Goal: Task Accomplishment & Management: Complete application form

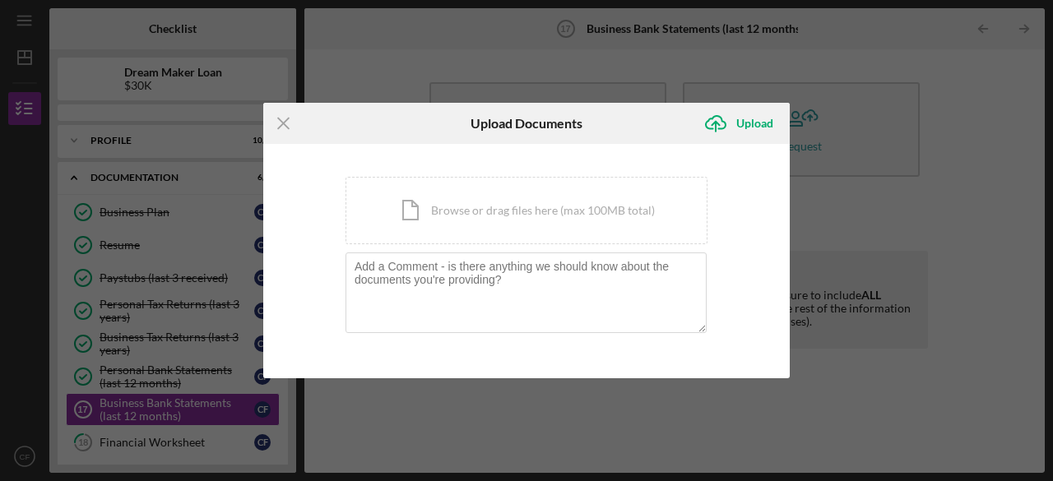
scroll to position [110, 0]
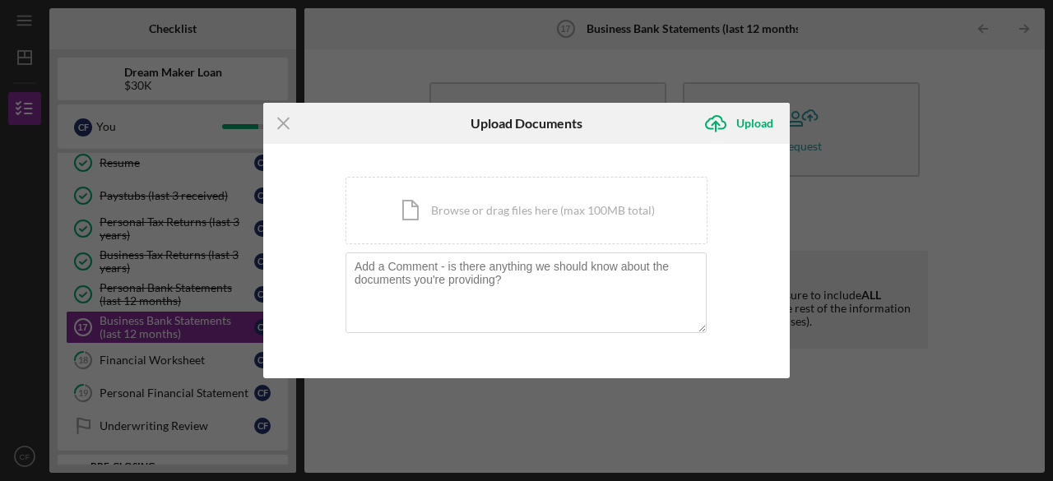
click at [291, 126] on icon "Icon/Menu Close" at bounding box center [283, 123] width 41 height 41
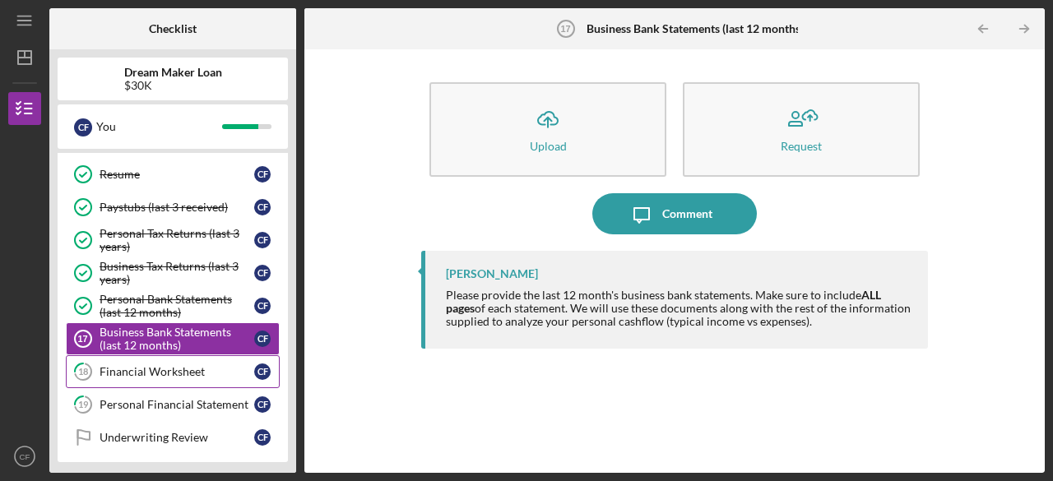
scroll to position [173, 0]
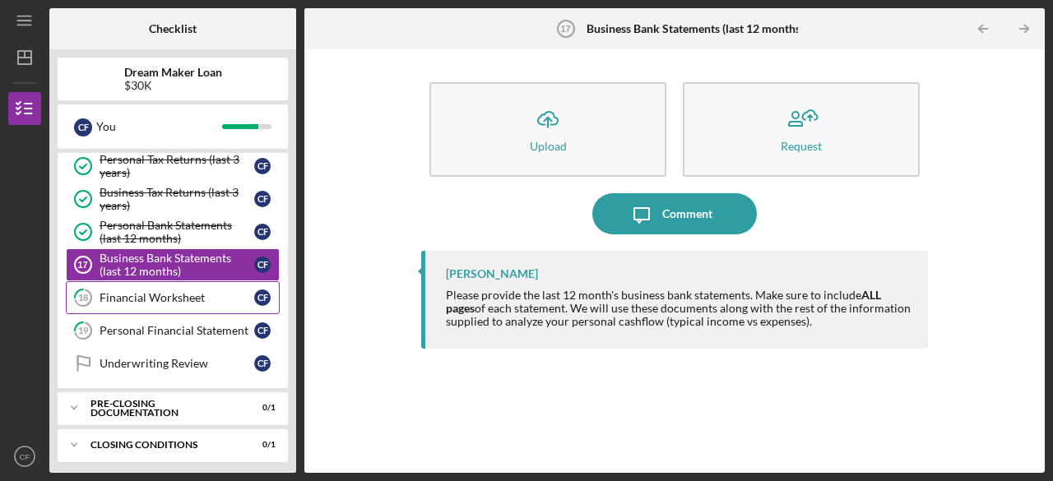
click at [130, 300] on link "18 Financial Worksheet C F" at bounding box center [173, 297] width 214 height 33
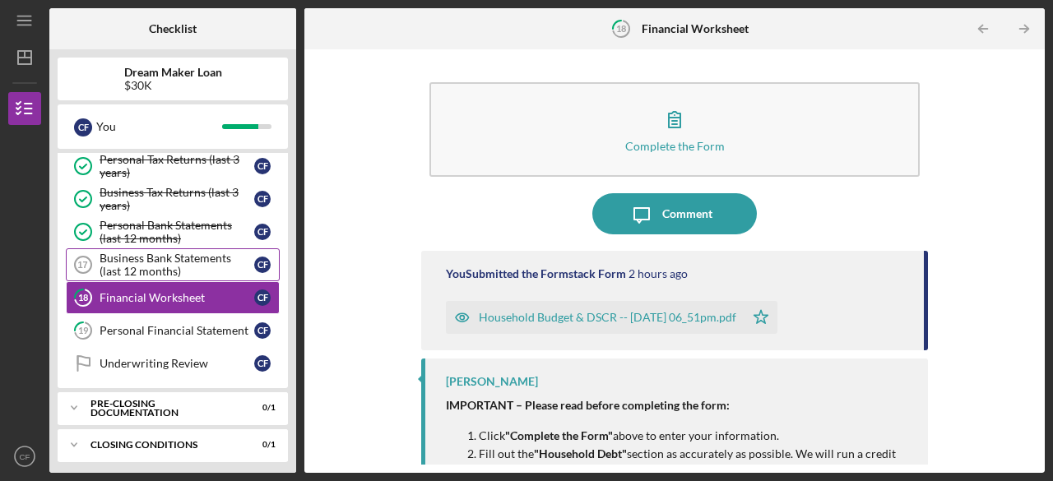
click at [147, 263] on div "Business Bank Statements (last 12 months)" at bounding box center [177, 265] width 155 height 26
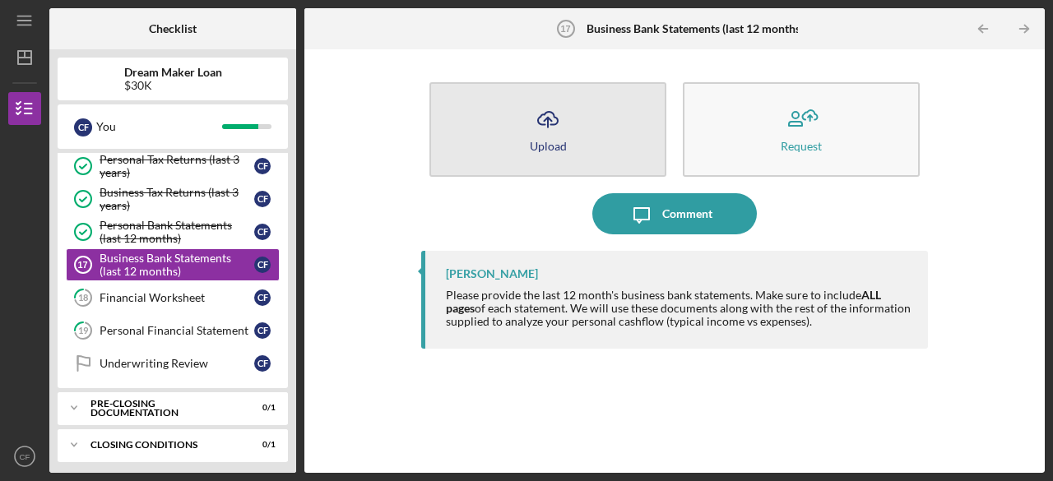
click at [622, 137] on button "Icon/Upload Upload" at bounding box center [548, 129] width 237 height 95
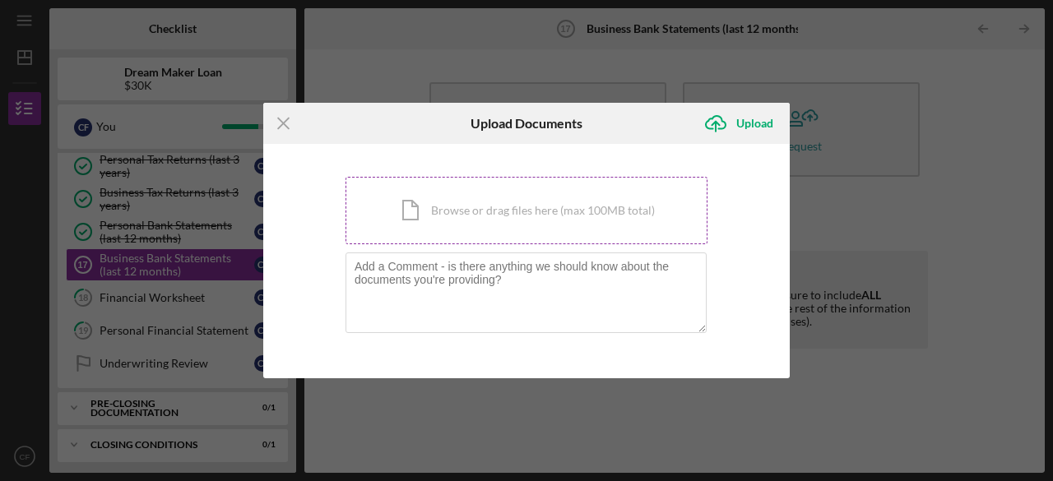
click at [509, 206] on div "Icon/Document Browse or drag files here (max 100MB total) Tap to choose files o…" at bounding box center [527, 210] width 362 height 67
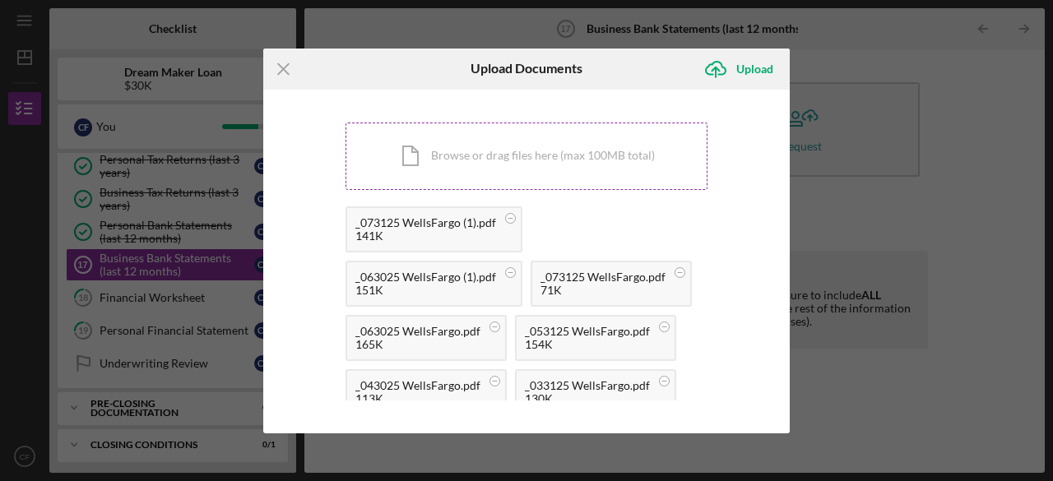
click at [520, 151] on div "Icon/Document Browse or drag files here (max 100MB total) Tap to choose files o…" at bounding box center [527, 156] width 362 height 67
click at [727, 72] on icon "Icon/Upload" at bounding box center [715, 69] width 41 height 41
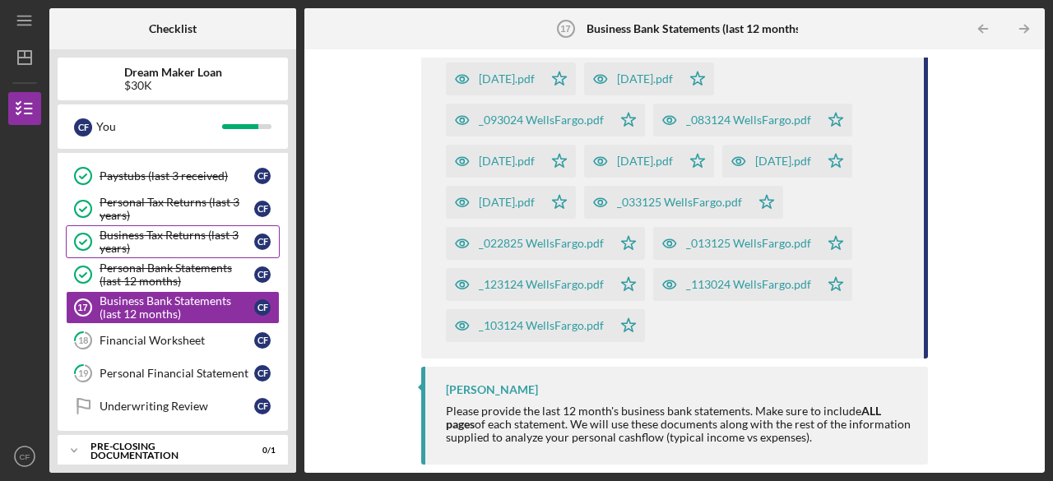
scroll to position [173, 0]
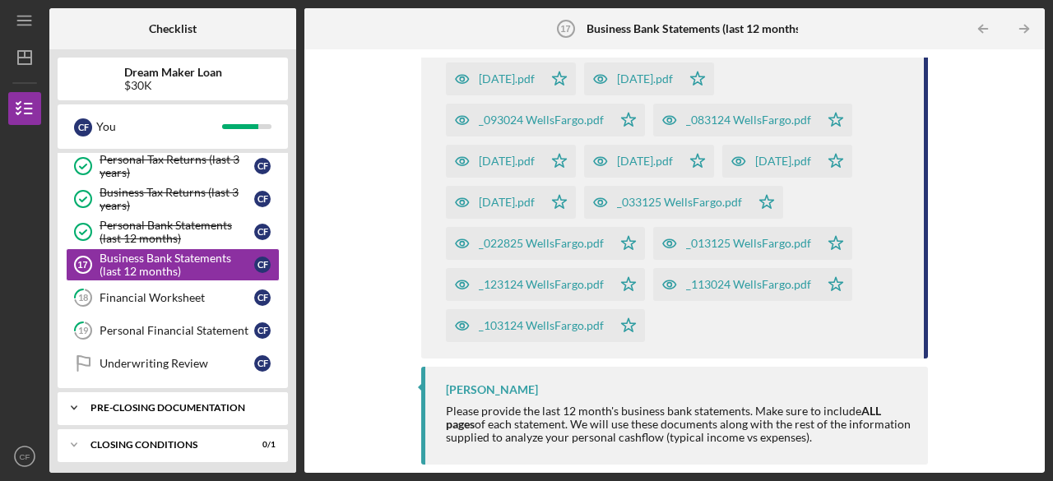
click at [76, 397] on icon "Icon/Expander" at bounding box center [74, 408] width 33 height 33
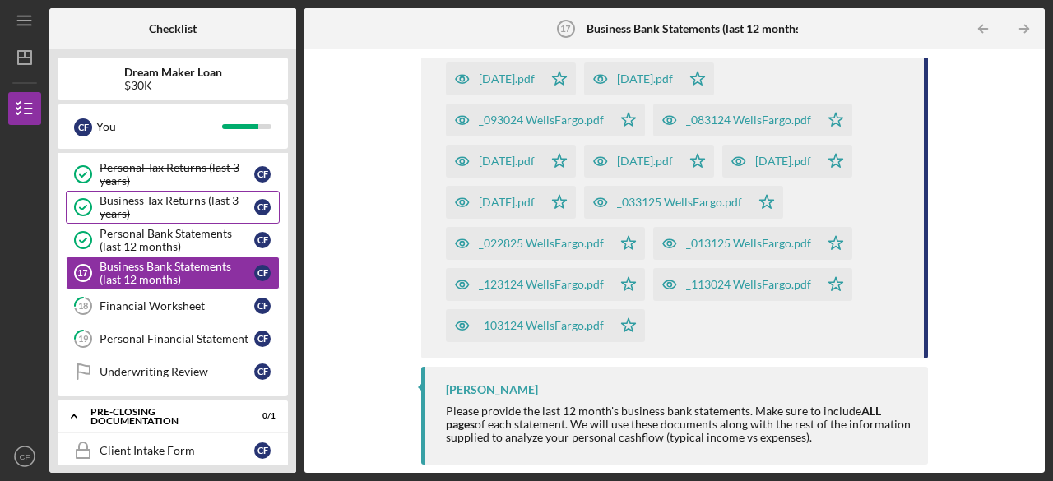
scroll to position [214, 0]
